Goal: Transaction & Acquisition: Download file/media

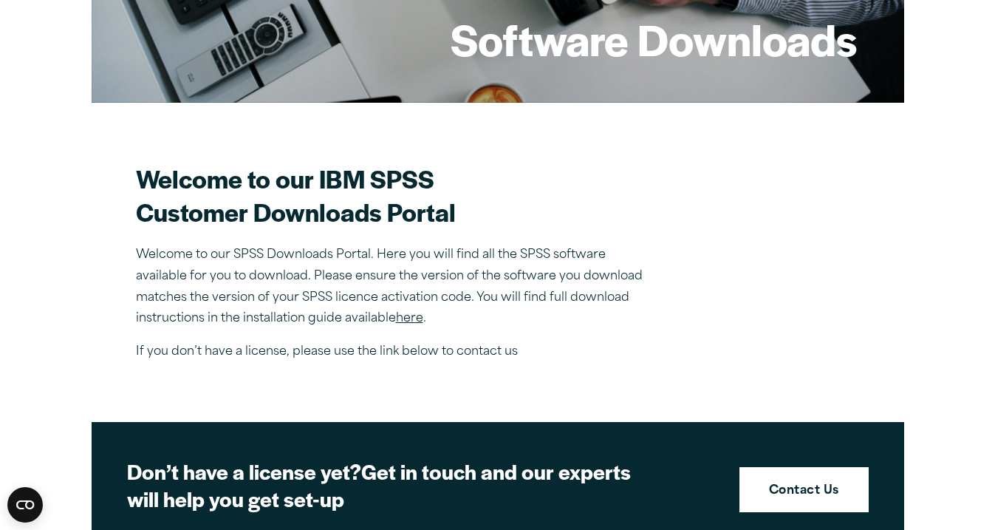
scroll to position [307, 0]
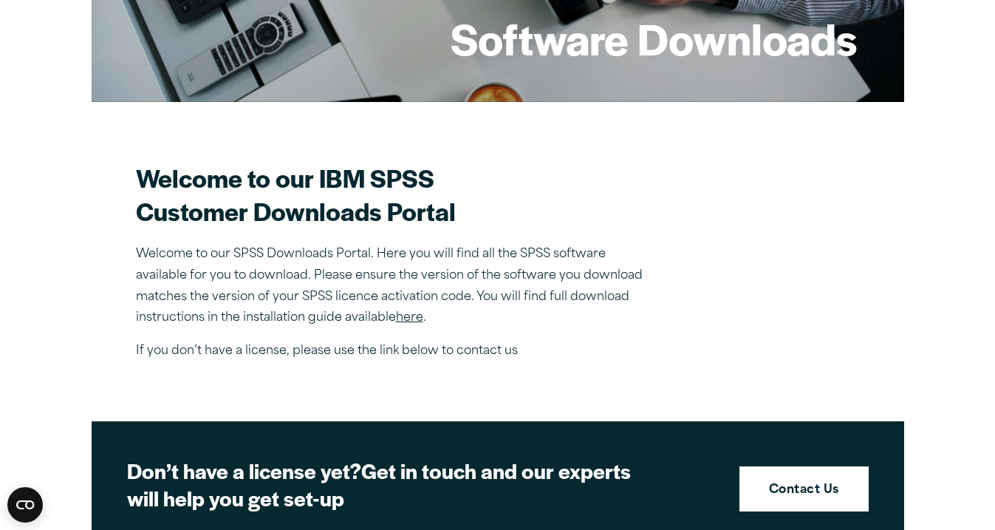
click at [416, 320] on link "here" at bounding box center [409, 318] width 27 height 12
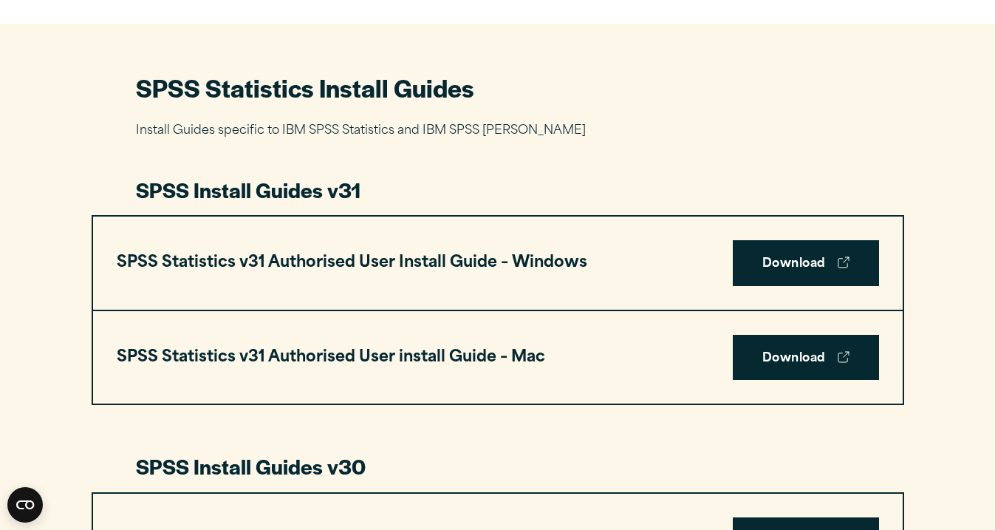
scroll to position [652, 0]
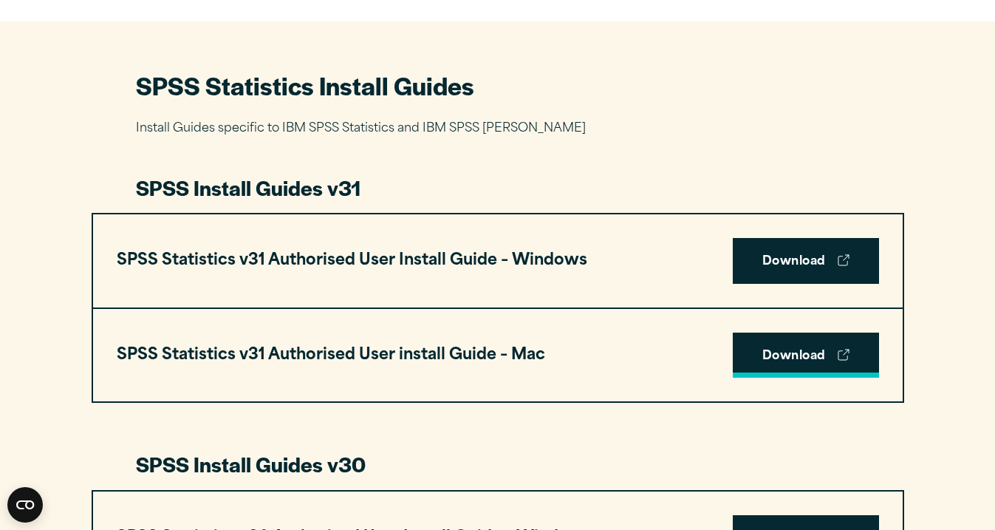
click at [763, 360] on link "Download" at bounding box center [806, 355] width 146 height 46
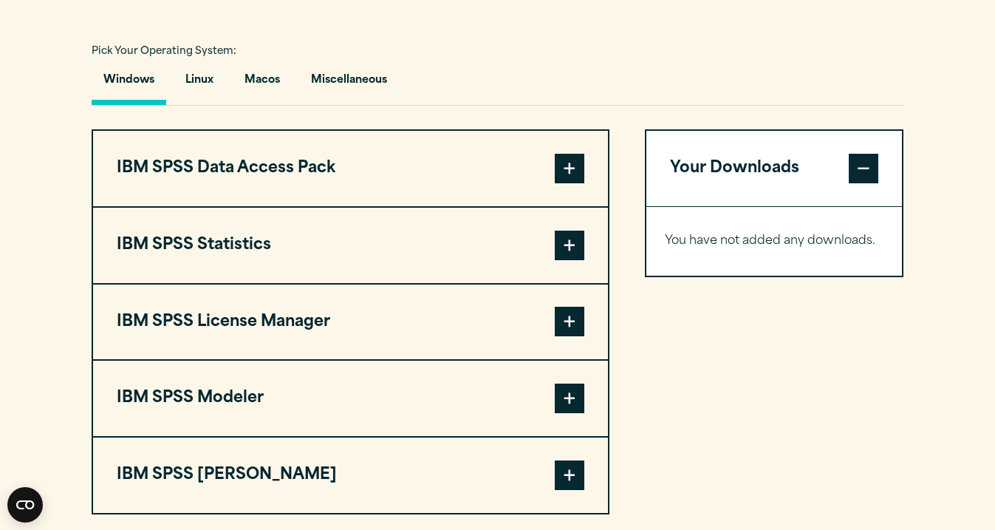
scroll to position [1065, 0]
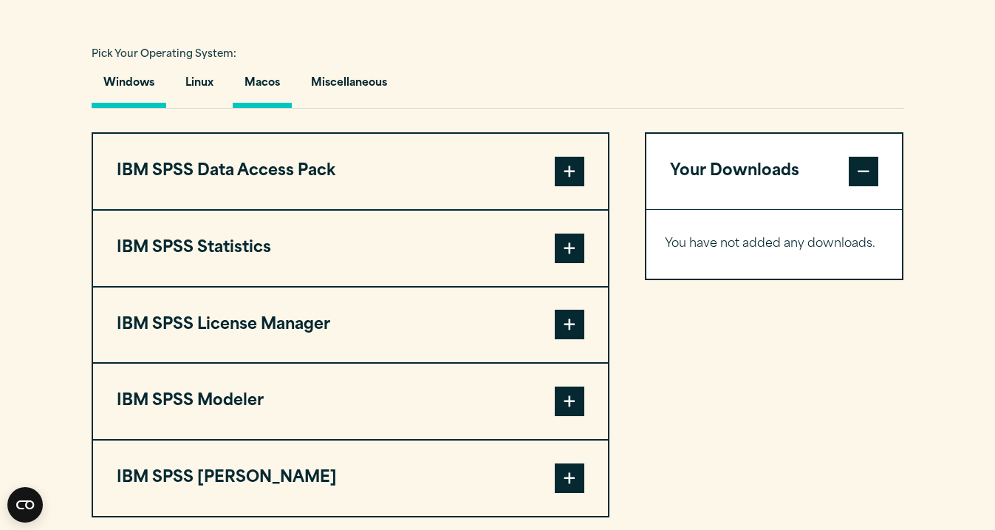
click at [272, 92] on button "Macos" at bounding box center [262, 87] width 59 height 42
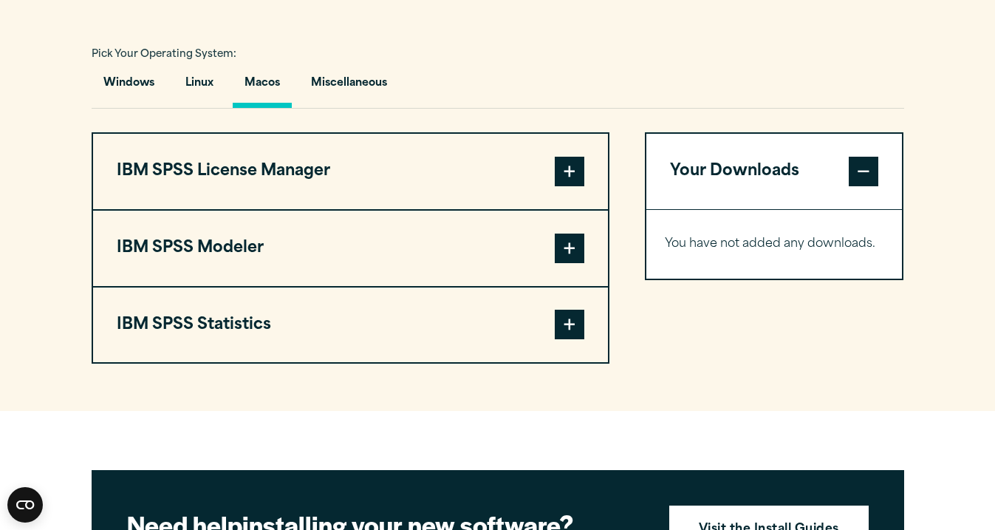
click at [570, 327] on span at bounding box center [570, 325] width 30 height 30
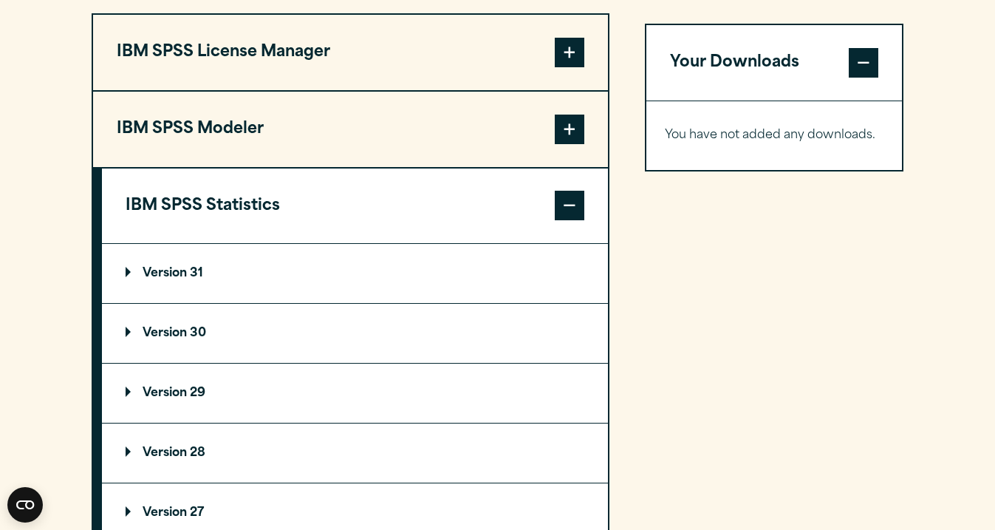
scroll to position [1185, 0]
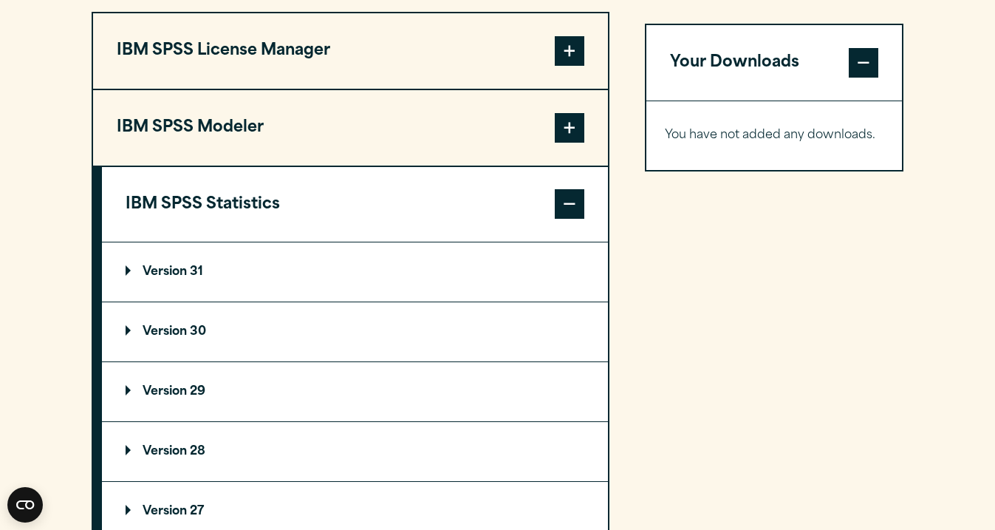
click at [126, 278] on p "Version 31" at bounding box center [165, 272] width 78 height 12
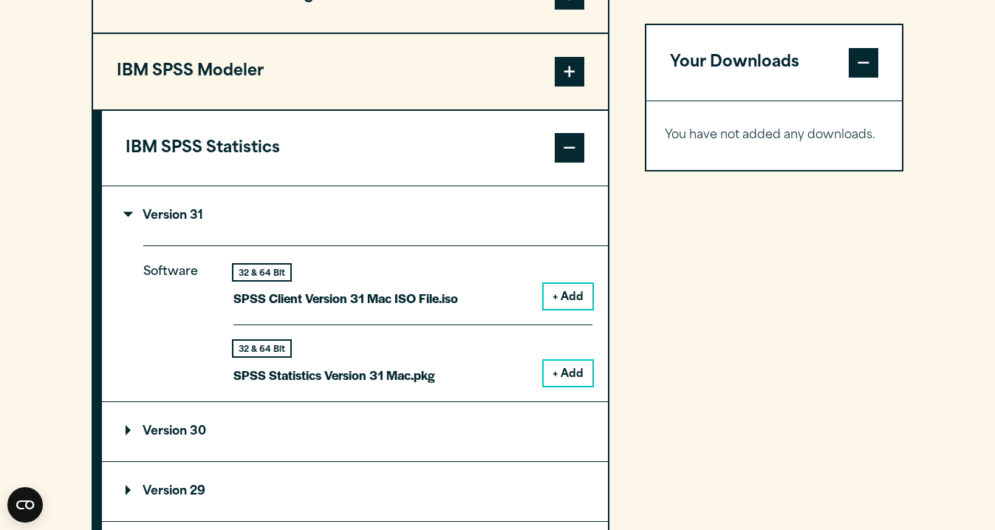
scroll to position [1265, 0]
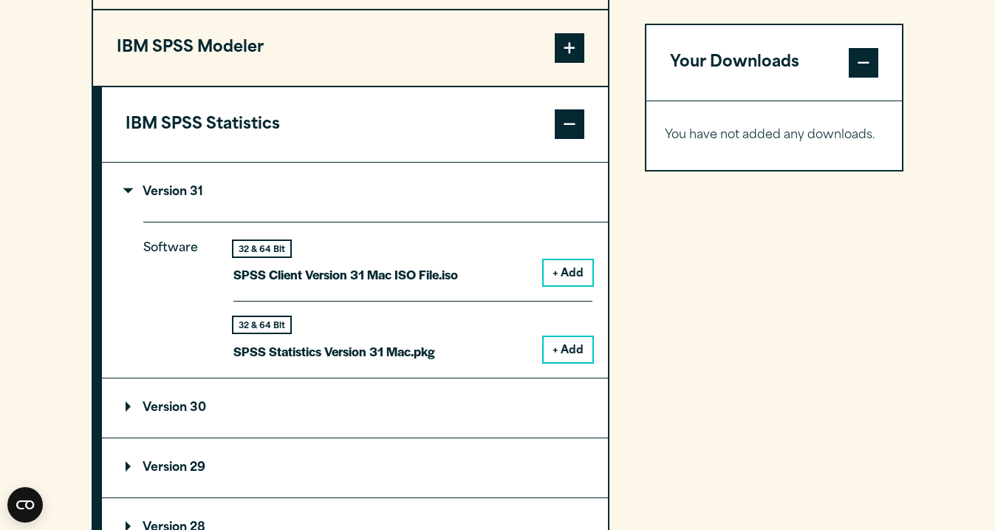
click at [566, 350] on button "+ Add" at bounding box center [568, 349] width 49 height 25
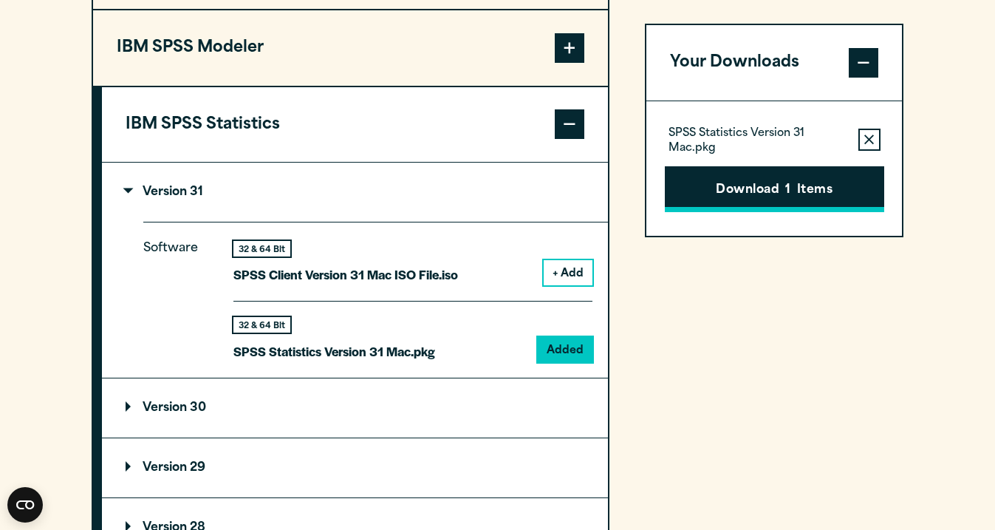
click at [751, 180] on button "Download 1 Items" at bounding box center [774, 189] width 219 height 46
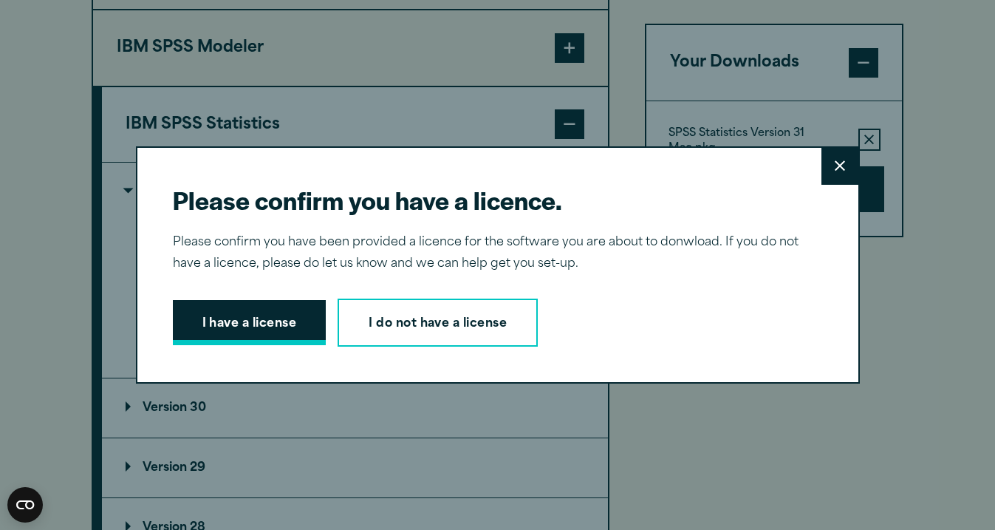
click at [273, 328] on button "I have a license" at bounding box center [250, 323] width 154 height 46
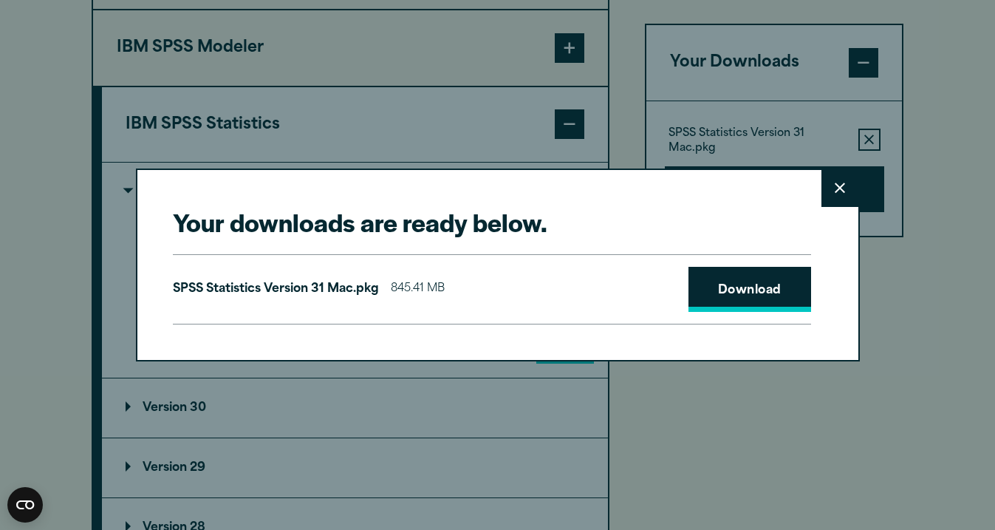
click at [716, 297] on link "Download" at bounding box center [750, 290] width 123 height 46
click at [845, 195] on button "Close" at bounding box center [840, 188] width 37 height 37
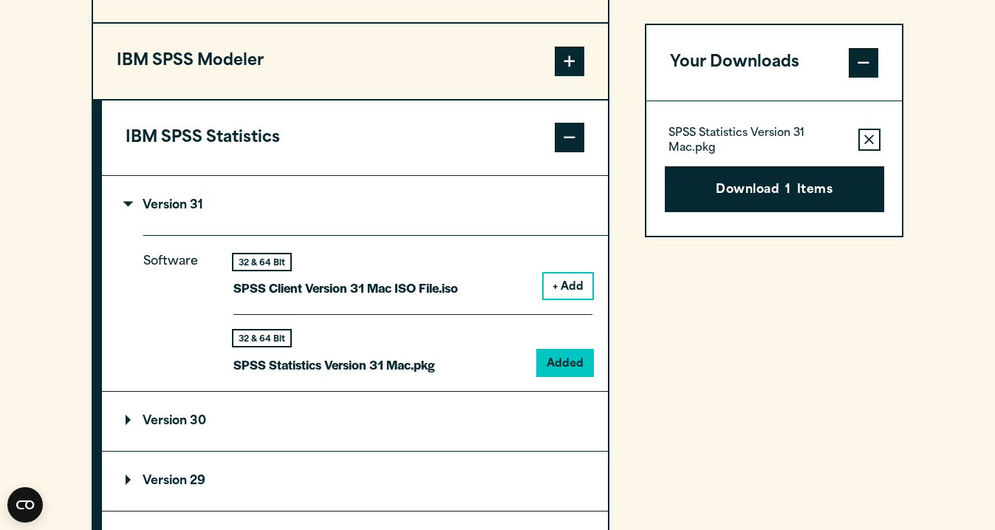
scroll to position [1249, 0]
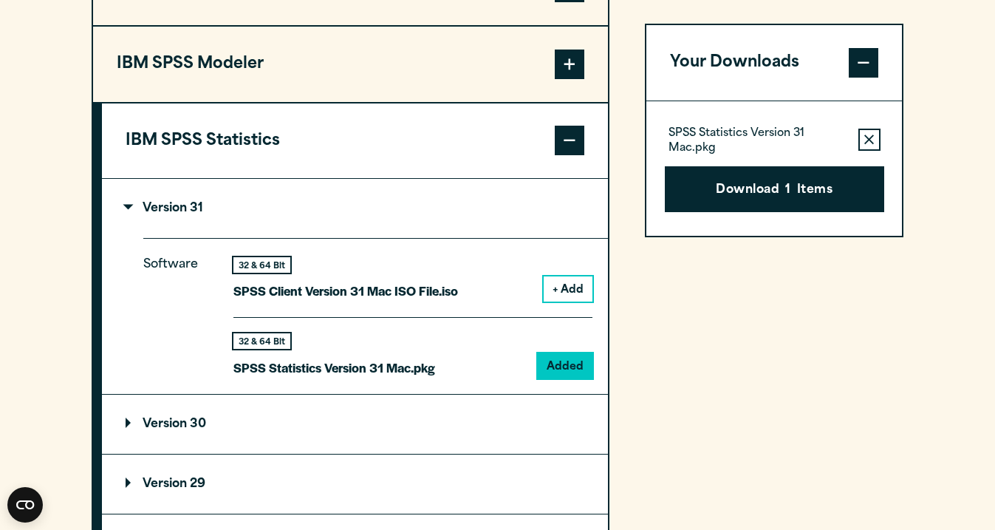
click at [573, 154] on span at bounding box center [570, 141] width 30 height 30
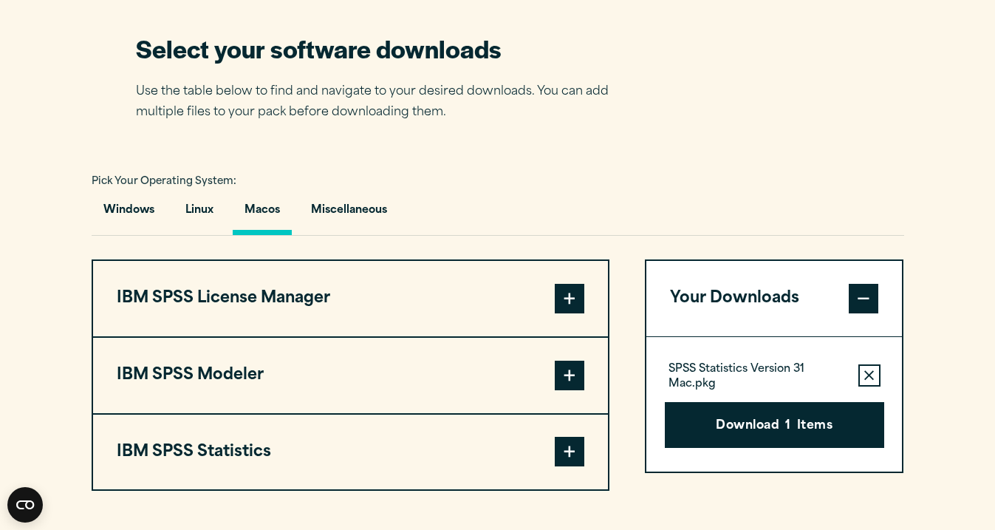
scroll to position [928, 0]
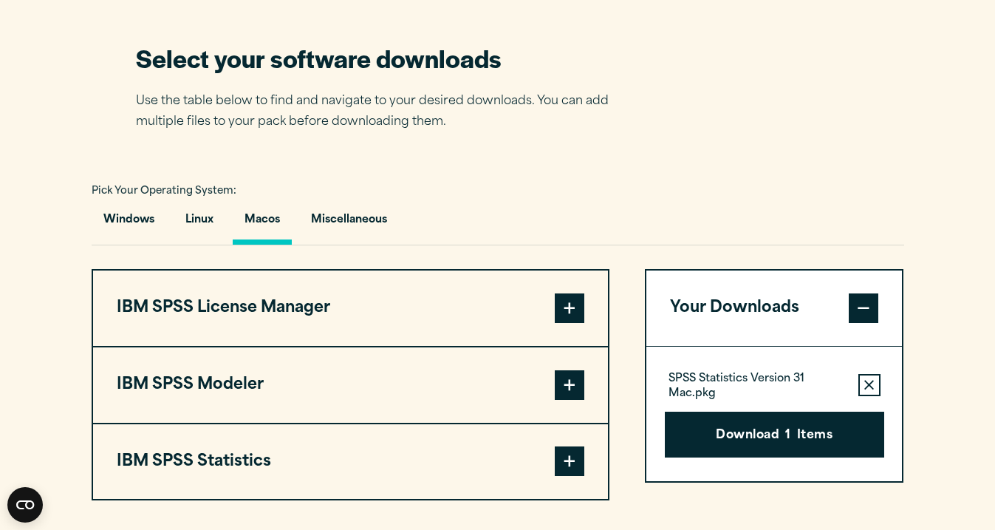
click at [567, 471] on span at bounding box center [570, 461] width 30 height 30
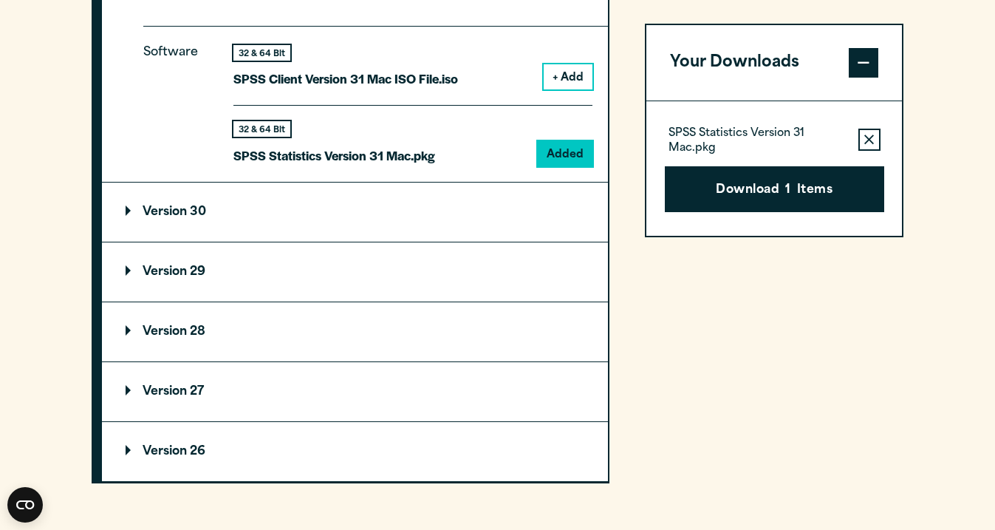
scroll to position [1466, 0]
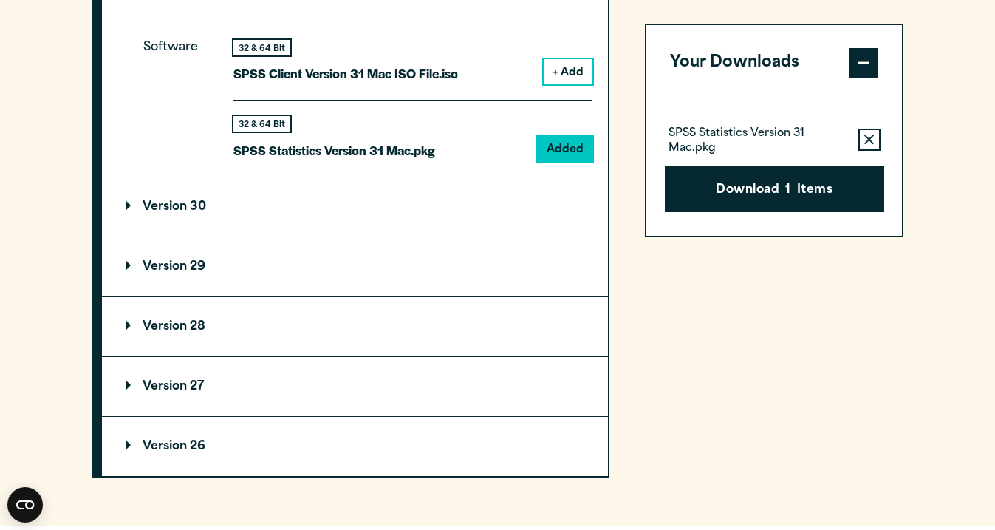
click at [123, 264] on summary "Version 29" at bounding box center [355, 266] width 506 height 59
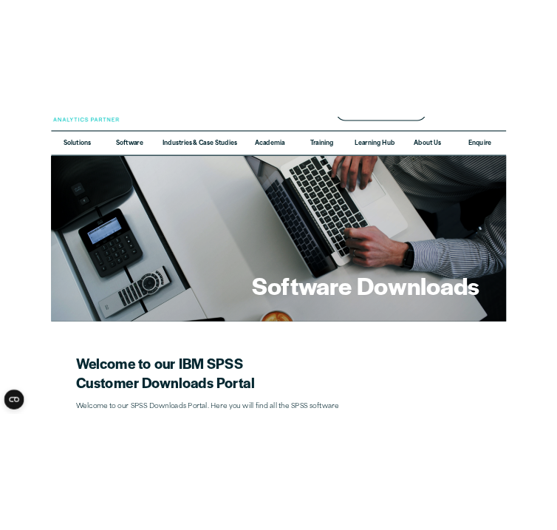
scroll to position [0, 0]
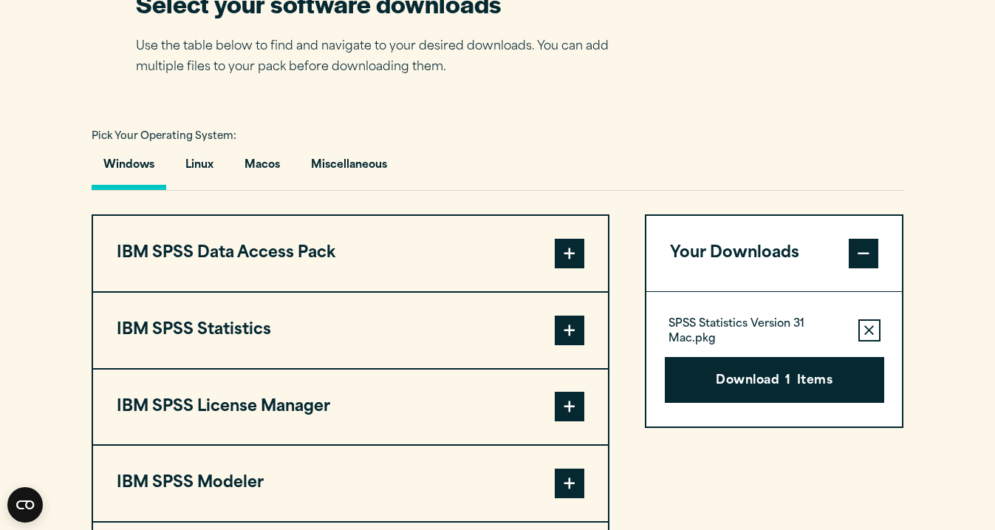
scroll to position [983, 0]
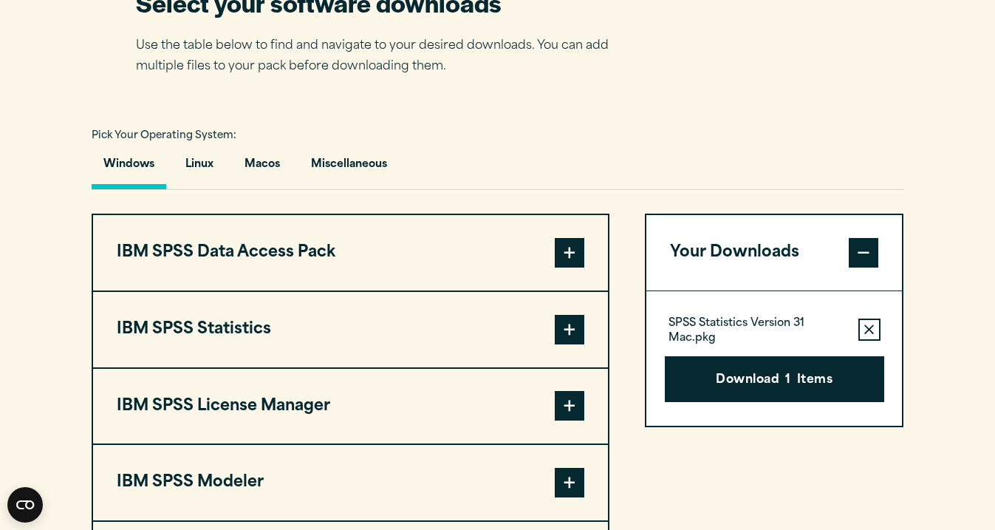
click at [872, 335] on icon "button" at bounding box center [869, 329] width 10 height 10
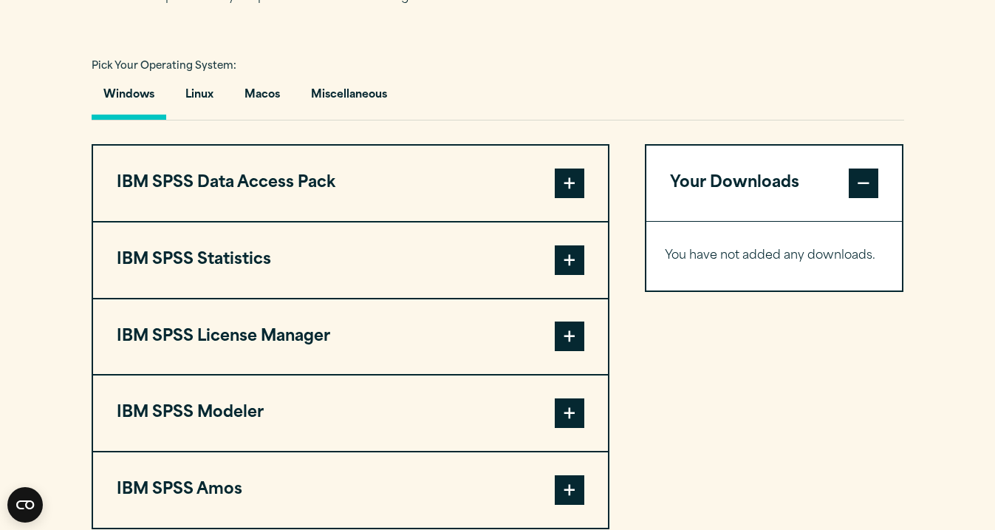
scroll to position [1031, 0]
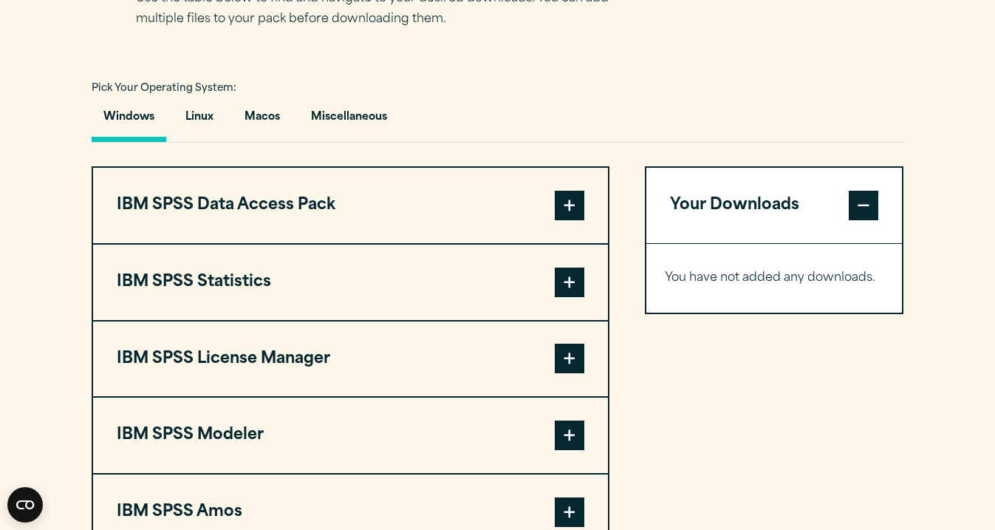
click at [573, 280] on span at bounding box center [570, 282] width 30 height 30
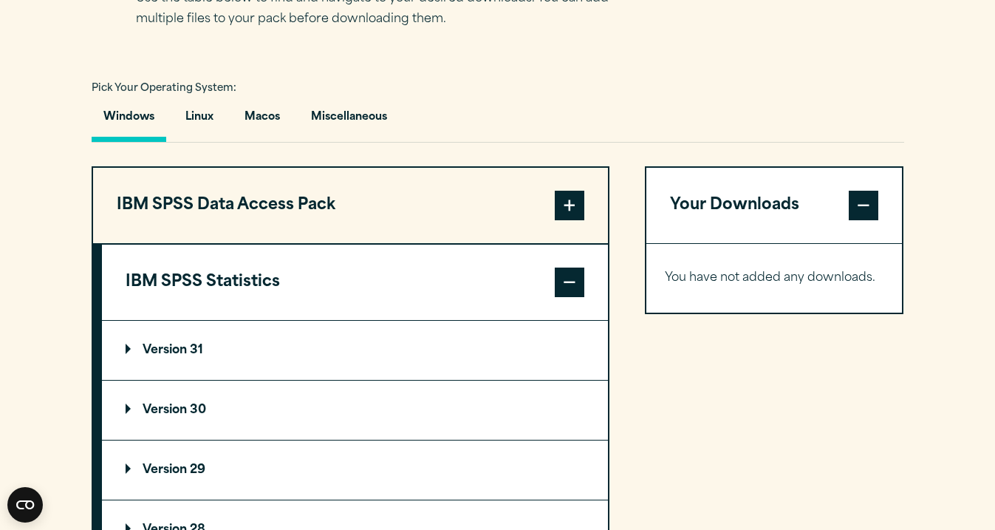
scroll to position [1133, 0]
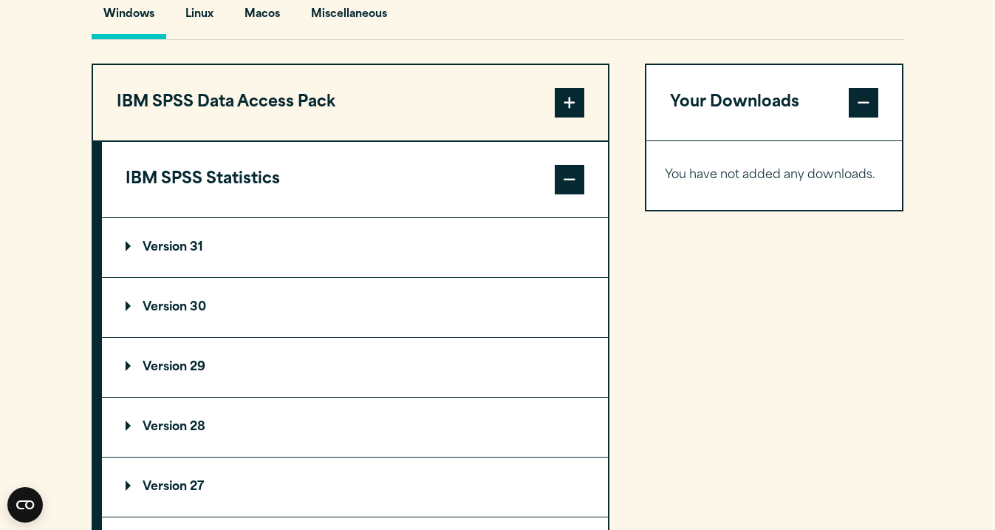
click at [173, 373] on p "Version 29" at bounding box center [166, 367] width 80 height 12
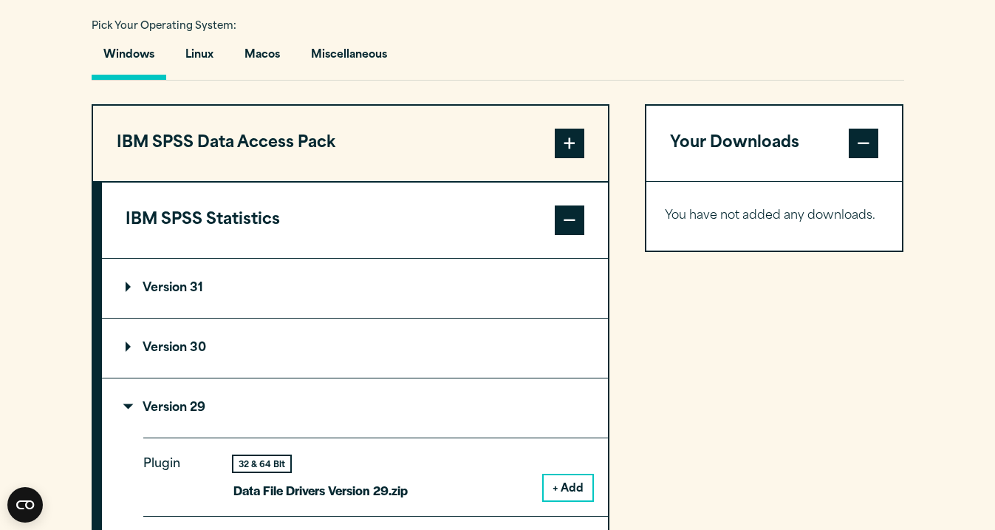
scroll to position [1090, 0]
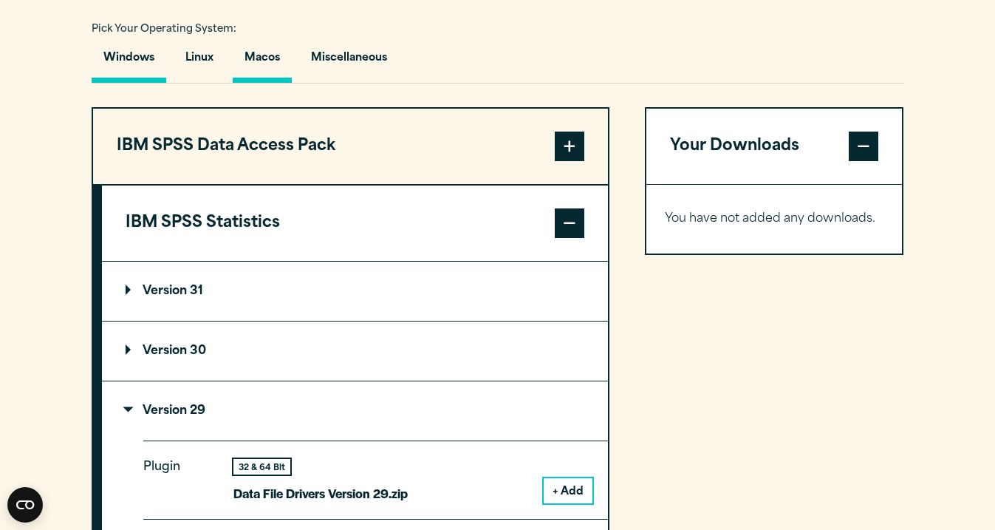
click at [266, 63] on button "Macos" at bounding box center [262, 62] width 59 height 42
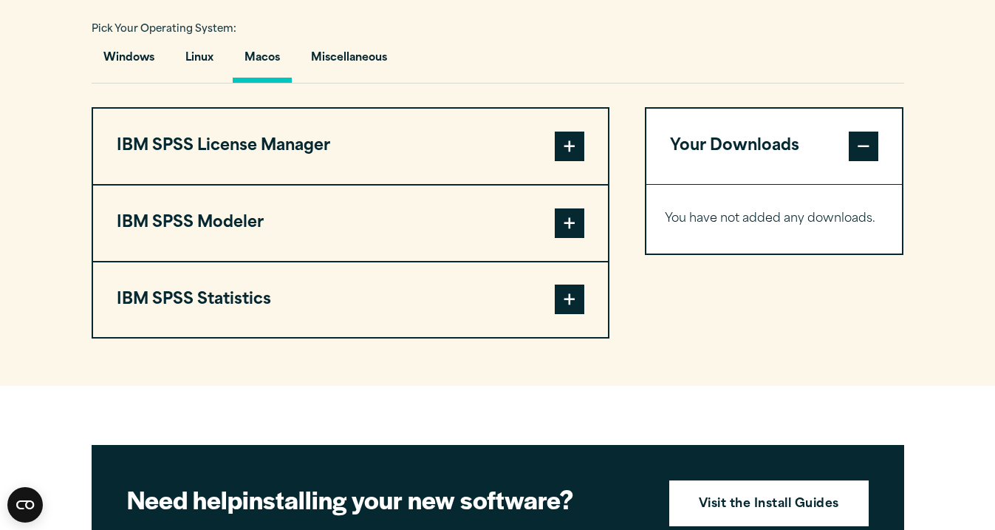
click at [311, 298] on button "IBM SPSS Statistics" at bounding box center [350, 299] width 515 height 75
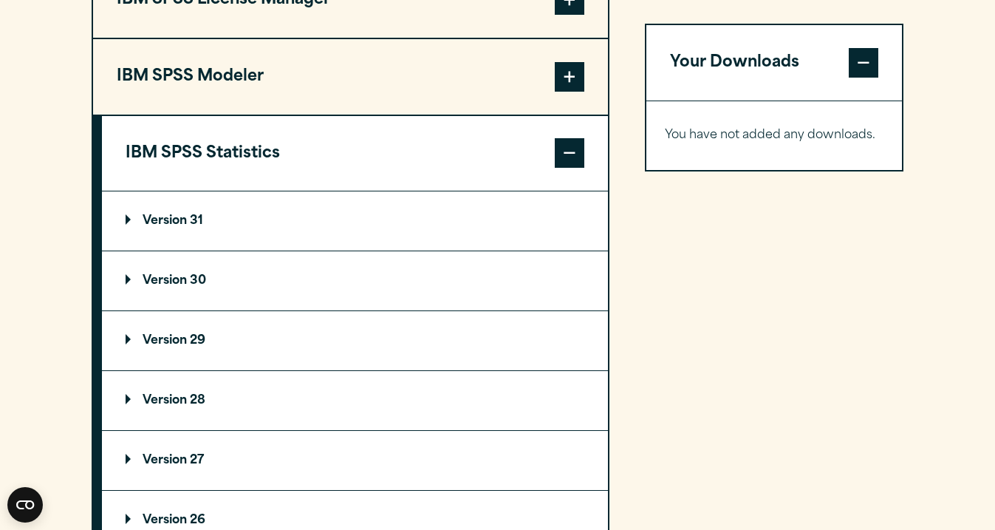
scroll to position [1294, 0]
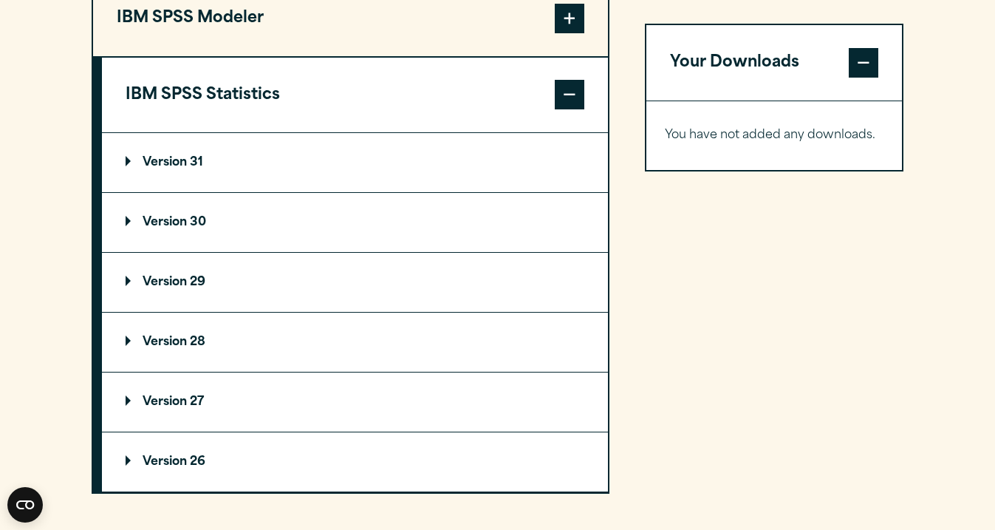
click at [206, 281] on summary "Version 29" at bounding box center [355, 282] width 506 height 59
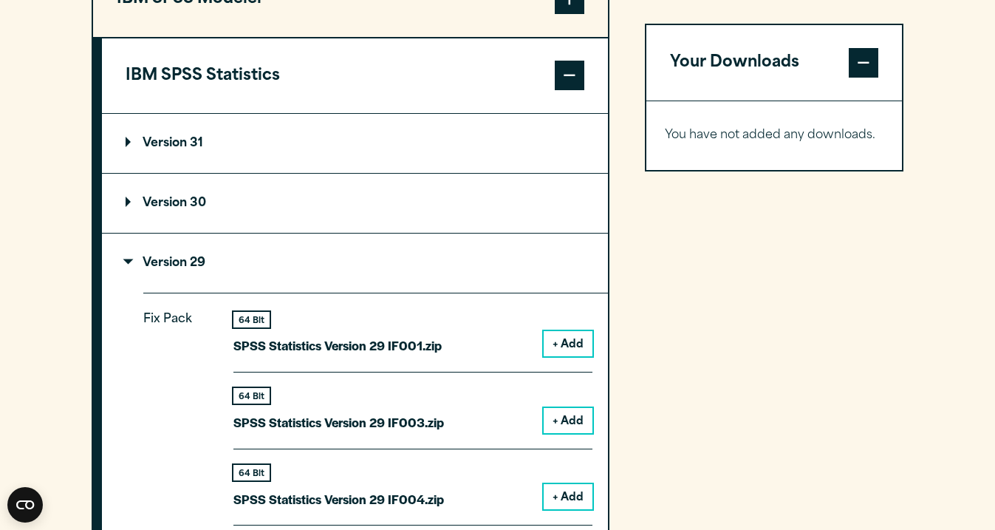
scroll to position [1309, 0]
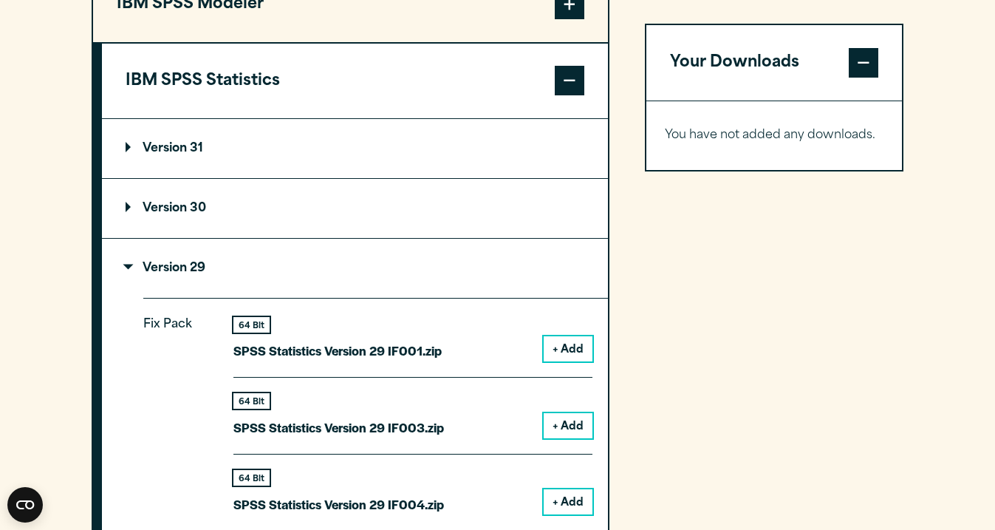
click at [135, 154] on p "Version 31" at bounding box center [165, 149] width 78 height 12
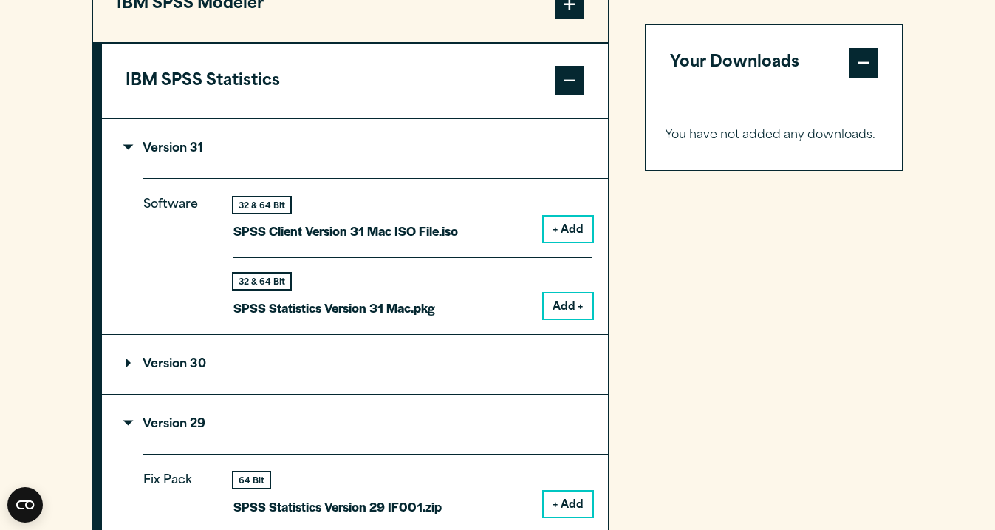
click at [135, 154] on p "Version 31" at bounding box center [165, 149] width 78 height 12
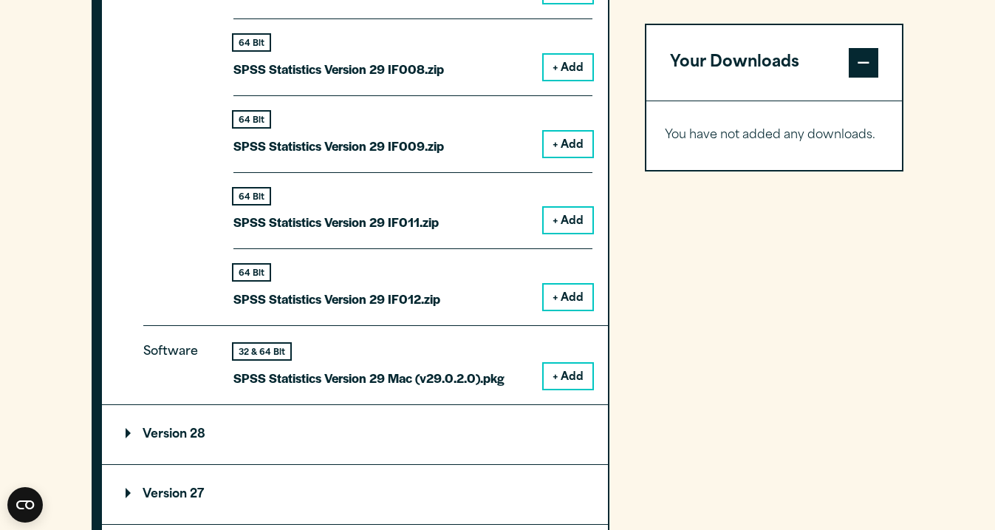
scroll to position [1975, 0]
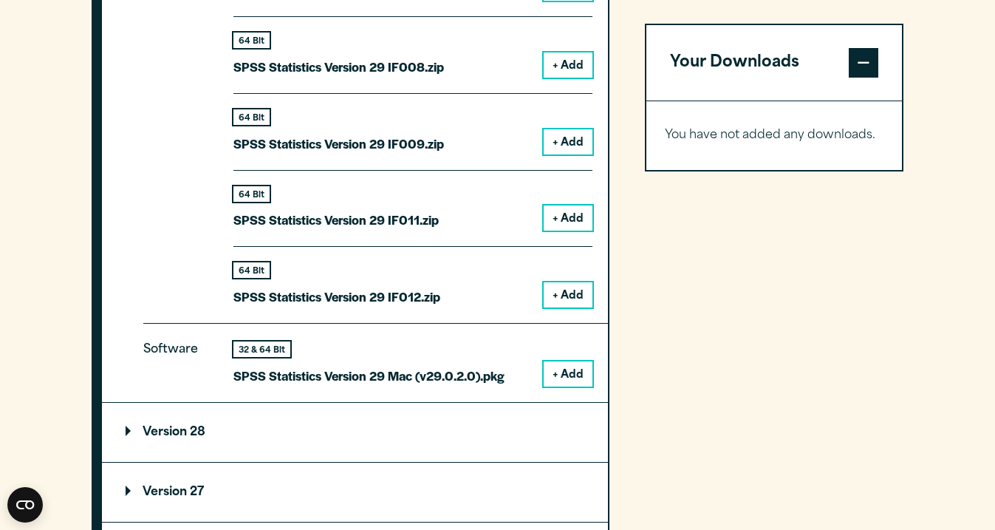
click at [565, 374] on button "+ Add" at bounding box center [568, 373] width 49 height 25
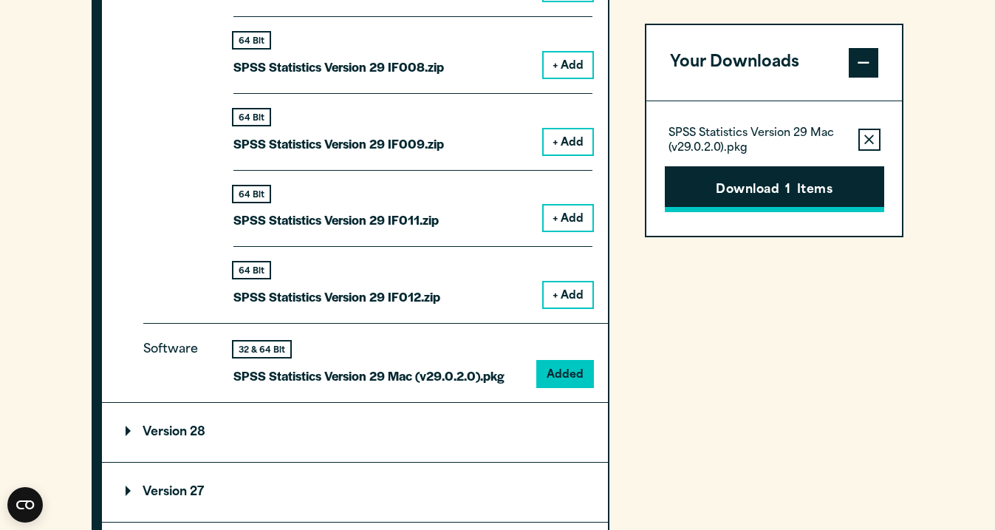
click at [762, 194] on button "Download 1 Items" at bounding box center [774, 189] width 219 height 46
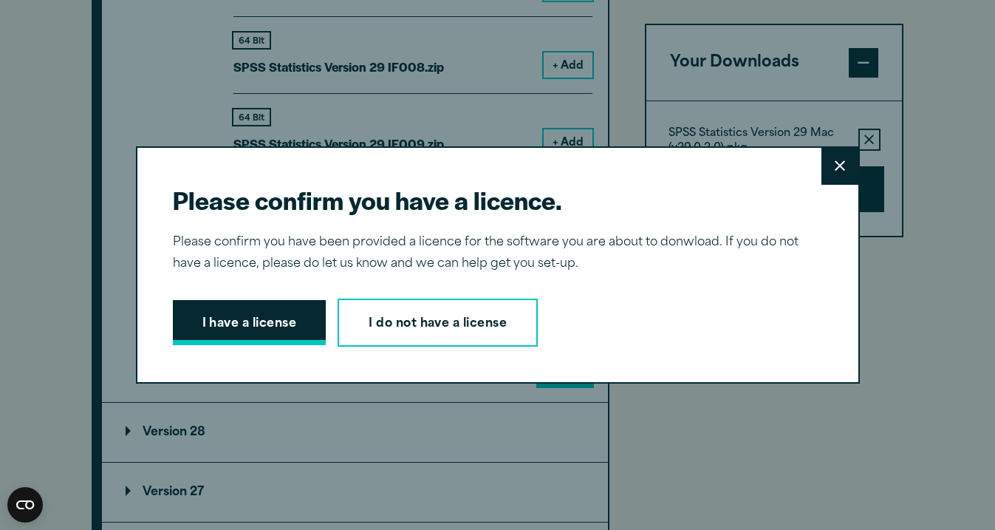
click at [273, 326] on button "I have a license" at bounding box center [250, 323] width 154 height 46
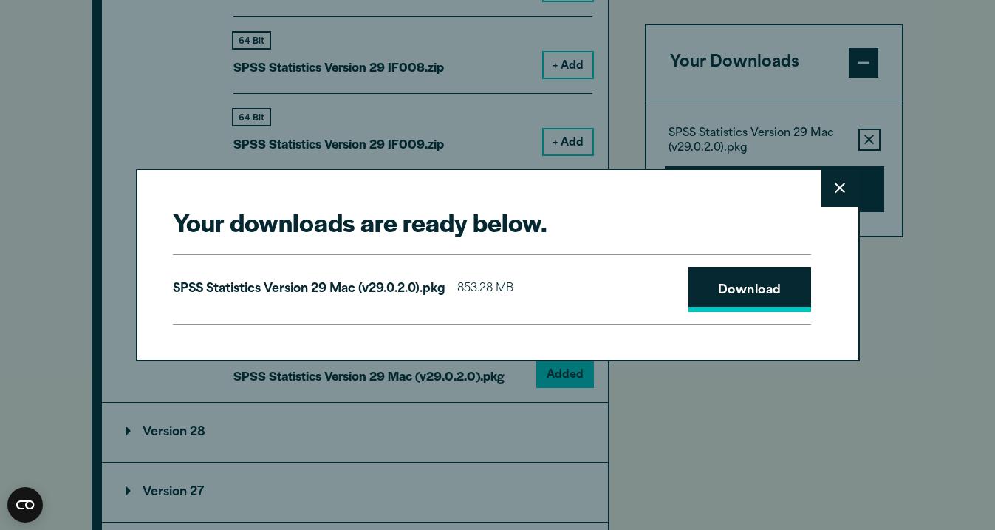
click at [774, 287] on link "Download" at bounding box center [750, 290] width 123 height 46
click at [835, 190] on icon at bounding box center [840, 188] width 10 height 11
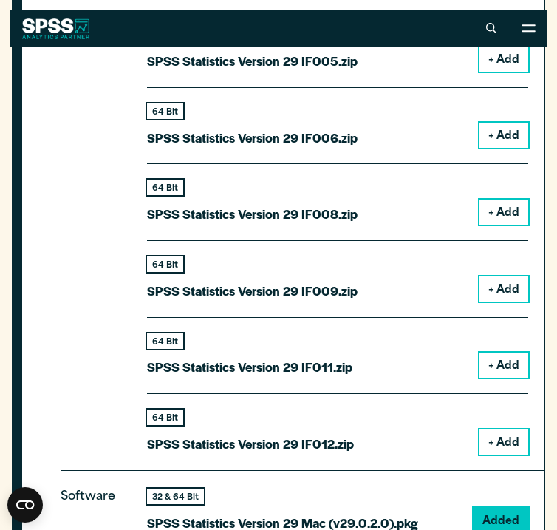
scroll to position [1968, 0]
